Goal: Go to known website: Access a specific website the user already knows

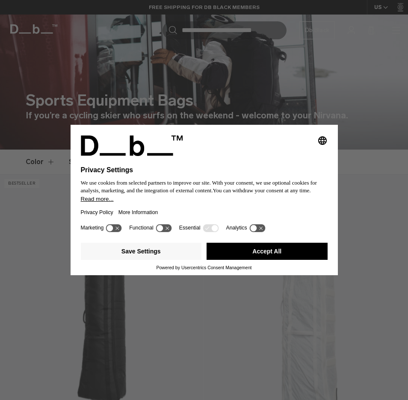
drag, startPoint x: 243, startPoint y: 254, endPoint x: 243, endPoint y: 245, distance: 9.4
click at [243, 254] on button "Accept All" at bounding box center [267, 251] width 121 height 17
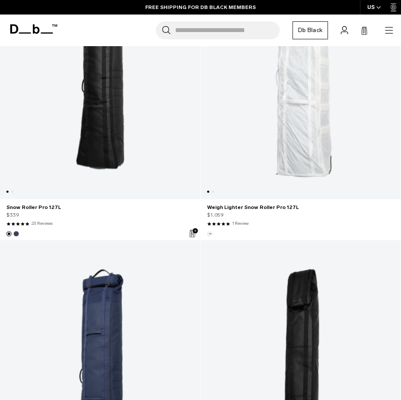
scroll to position [86, 0]
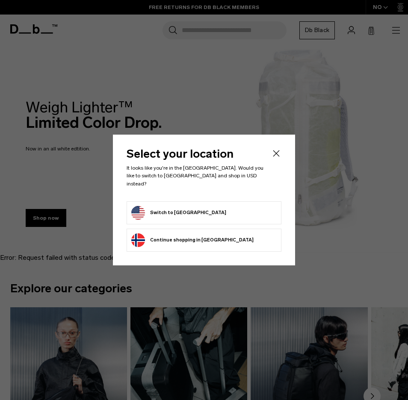
click at [192, 206] on button "Switch to [GEOGRAPHIC_DATA]" at bounding box center [178, 213] width 95 height 14
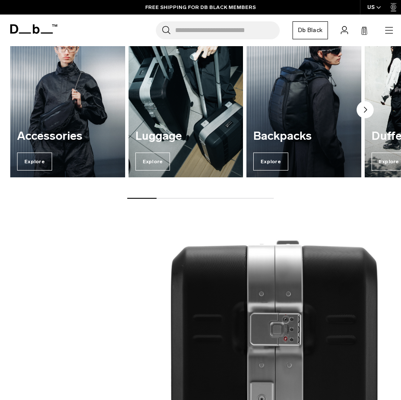
scroll to position [342, 0]
